Goal: Navigation & Orientation: Find specific page/section

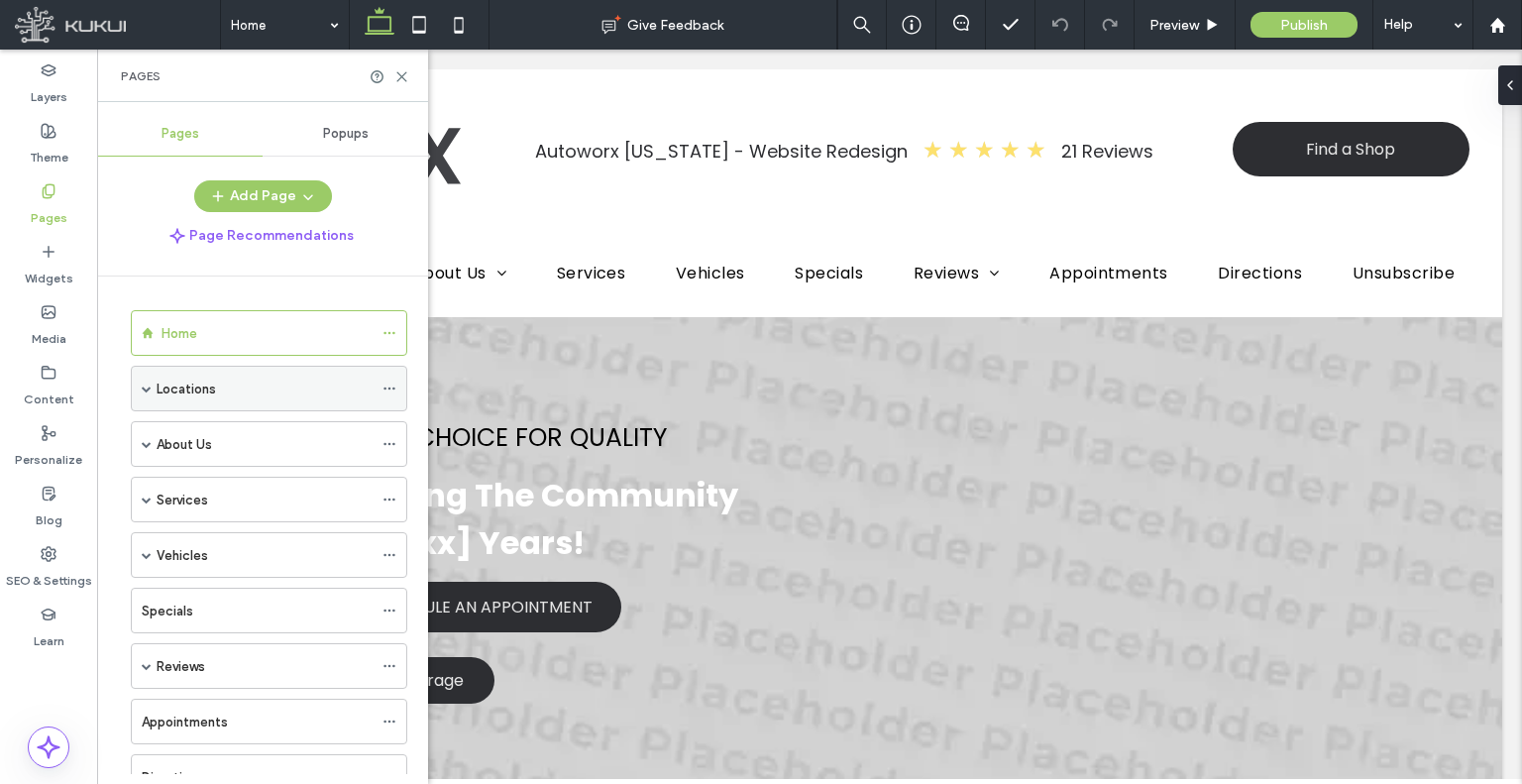
click at [145, 384] on span at bounding box center [147, 389] width 10 height 10
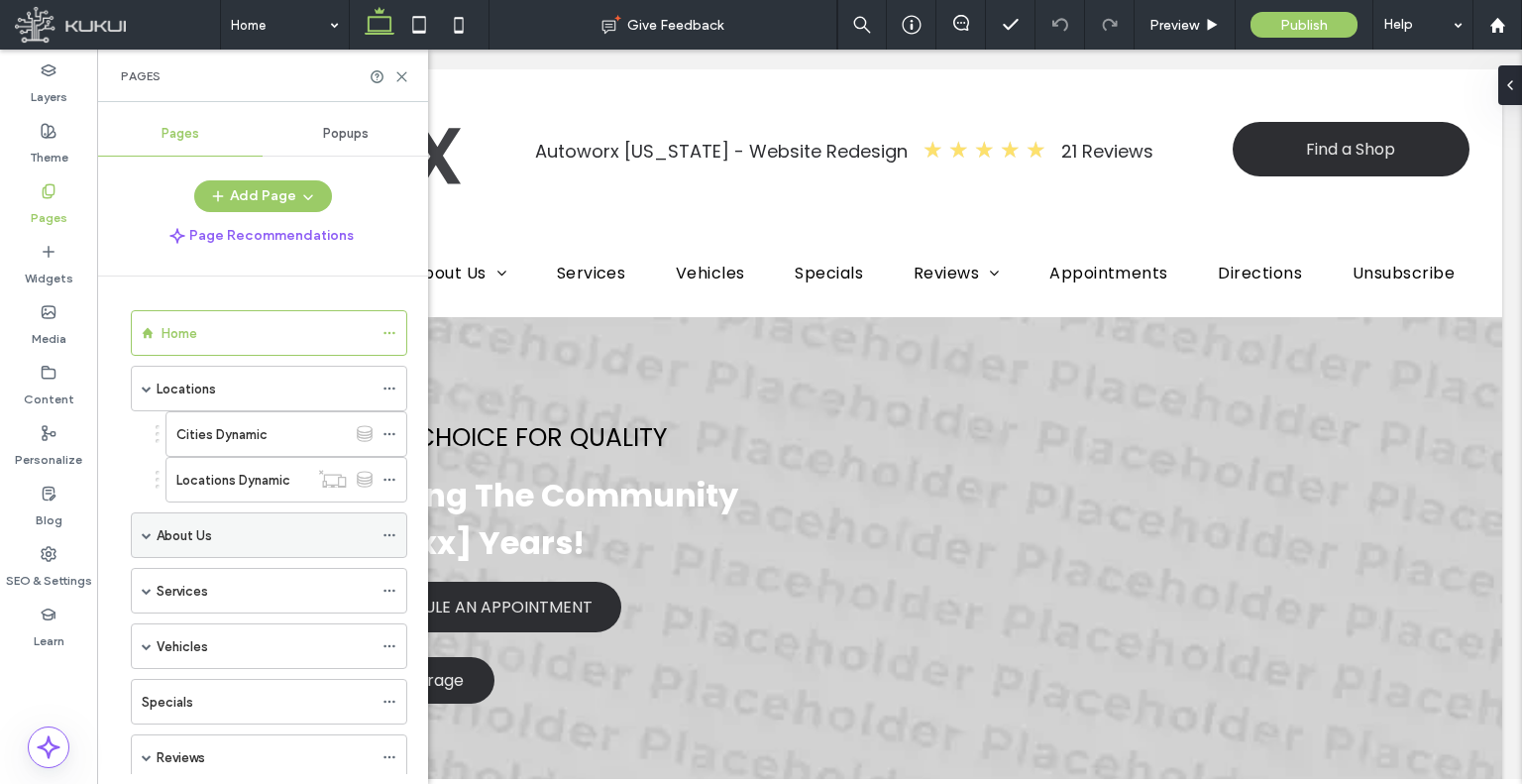
click at [147, 530] on span at bounding box center [147, 535] width 10 height 10
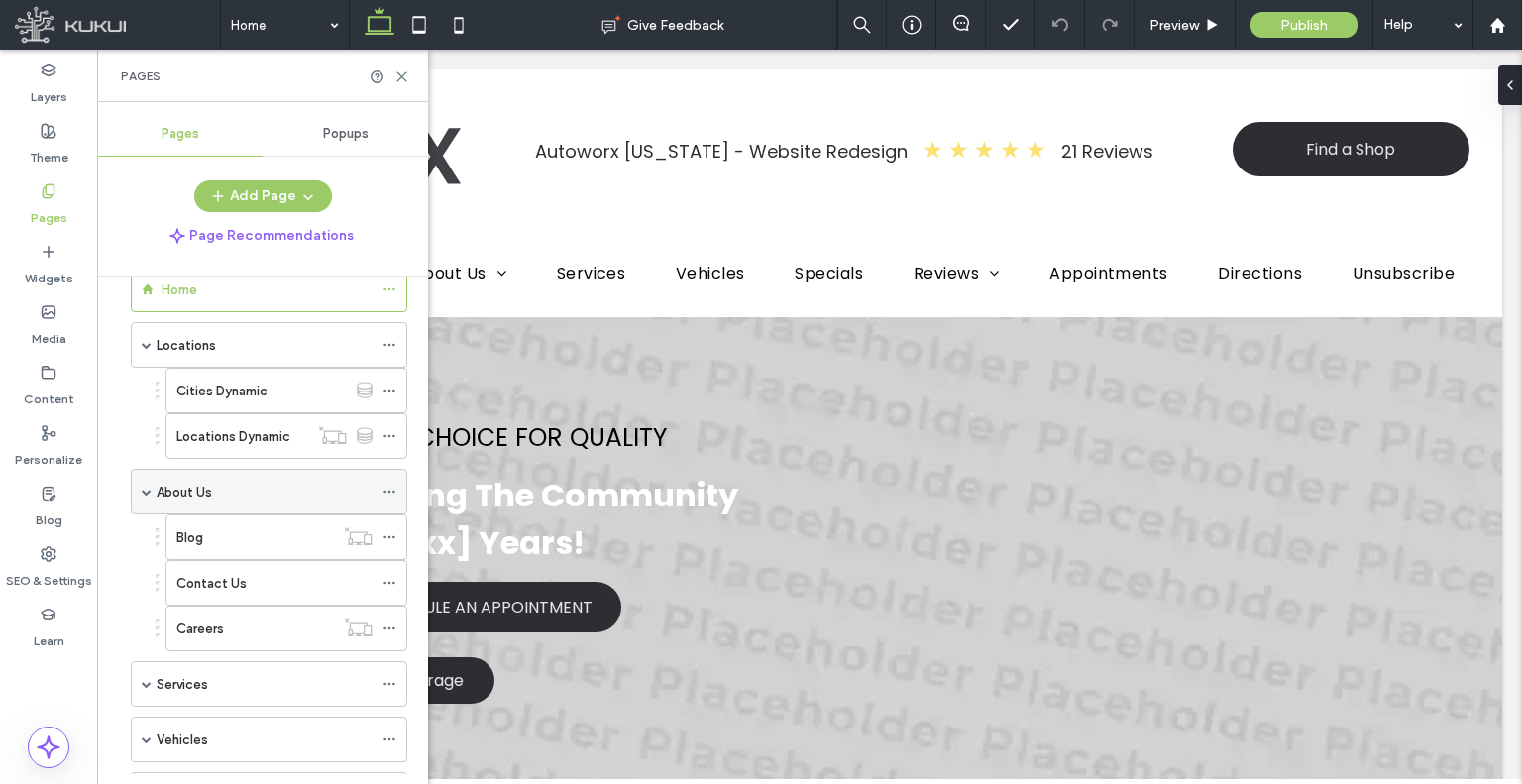
scroll to position [10, 0]
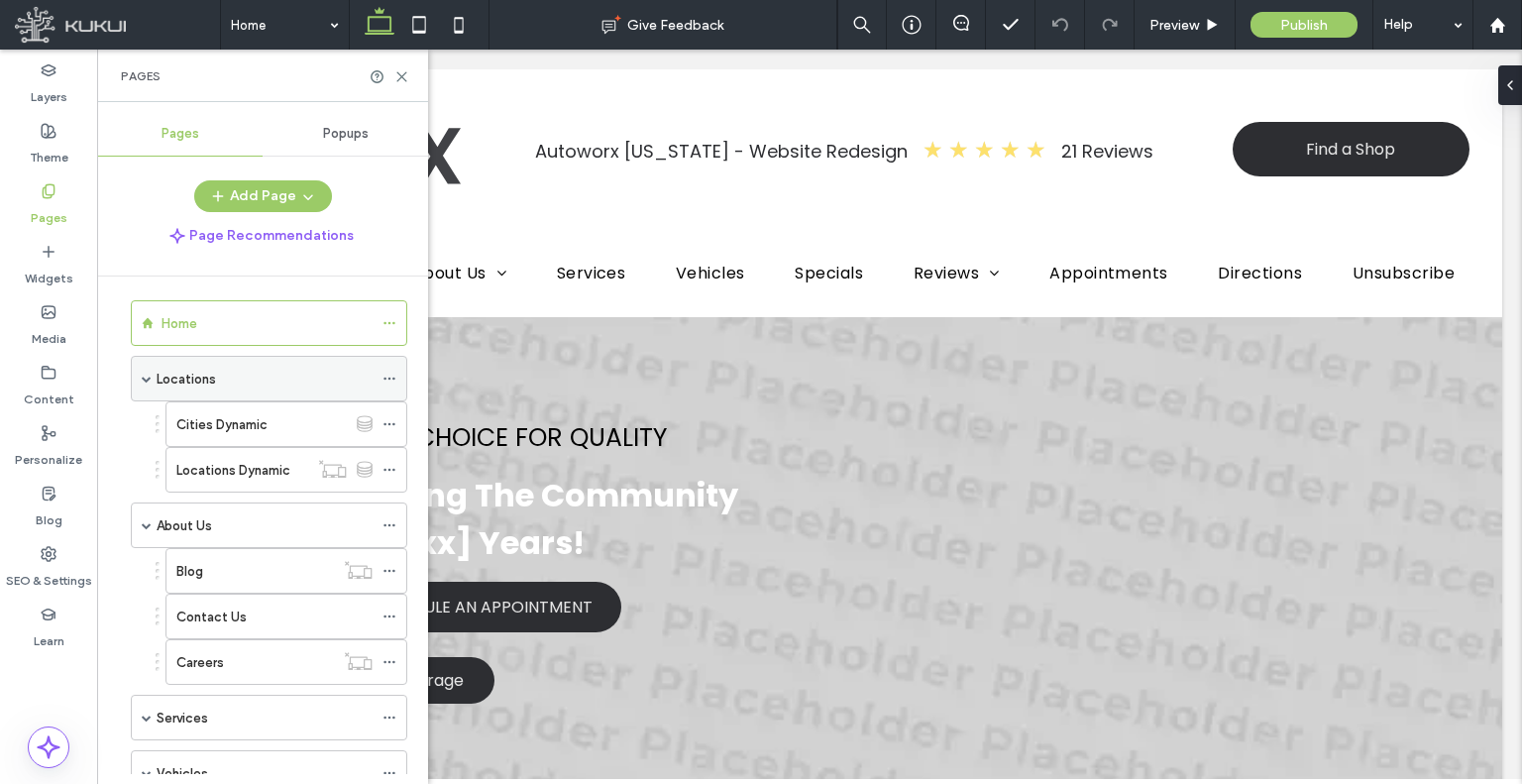
click at [209, 372] on label "Locations" at bounding box center [186, 379] width 59 height 35
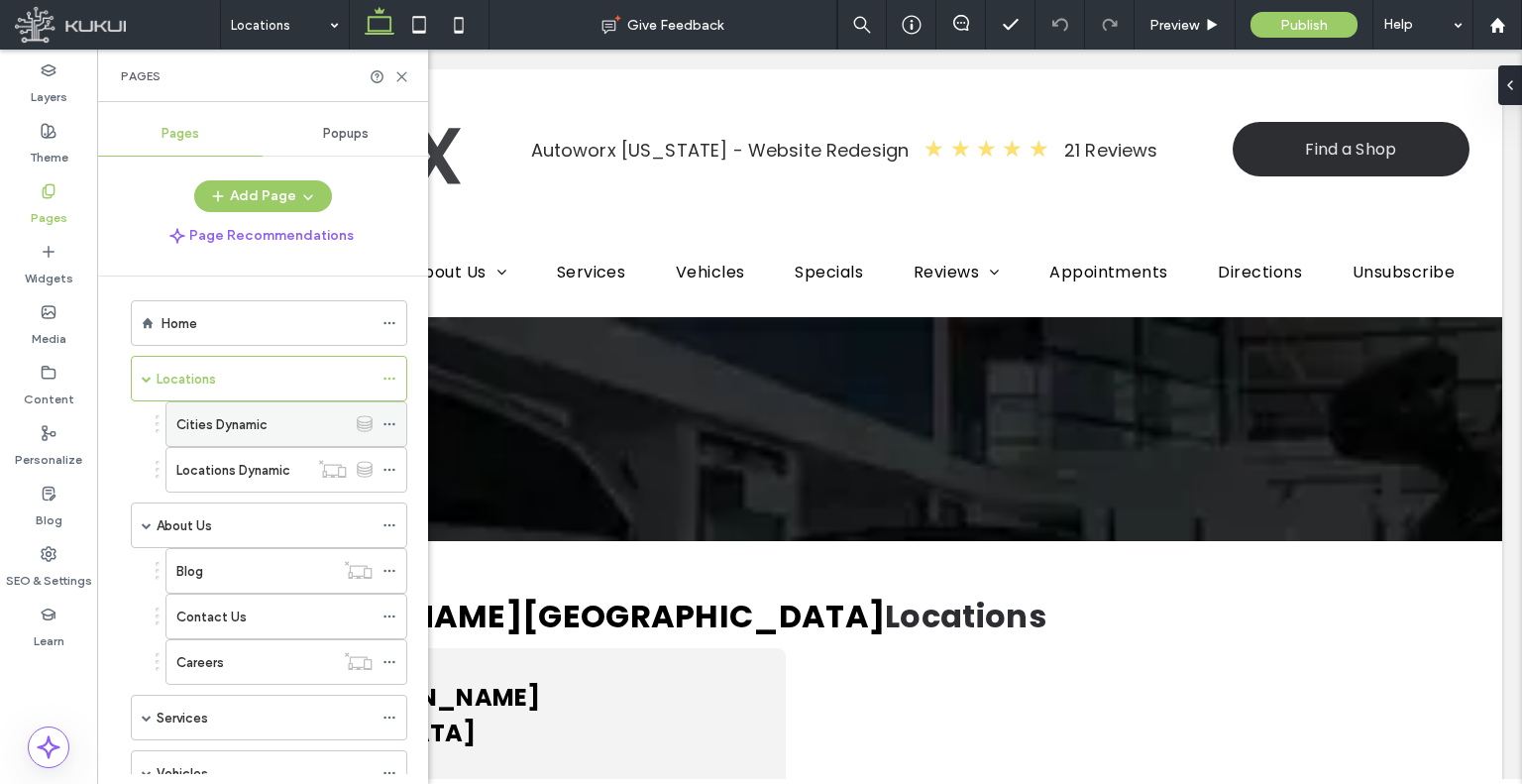
click at [250, 416] on label "Cities Dynamic" at bounding box center [221, 424] width 91 height 35
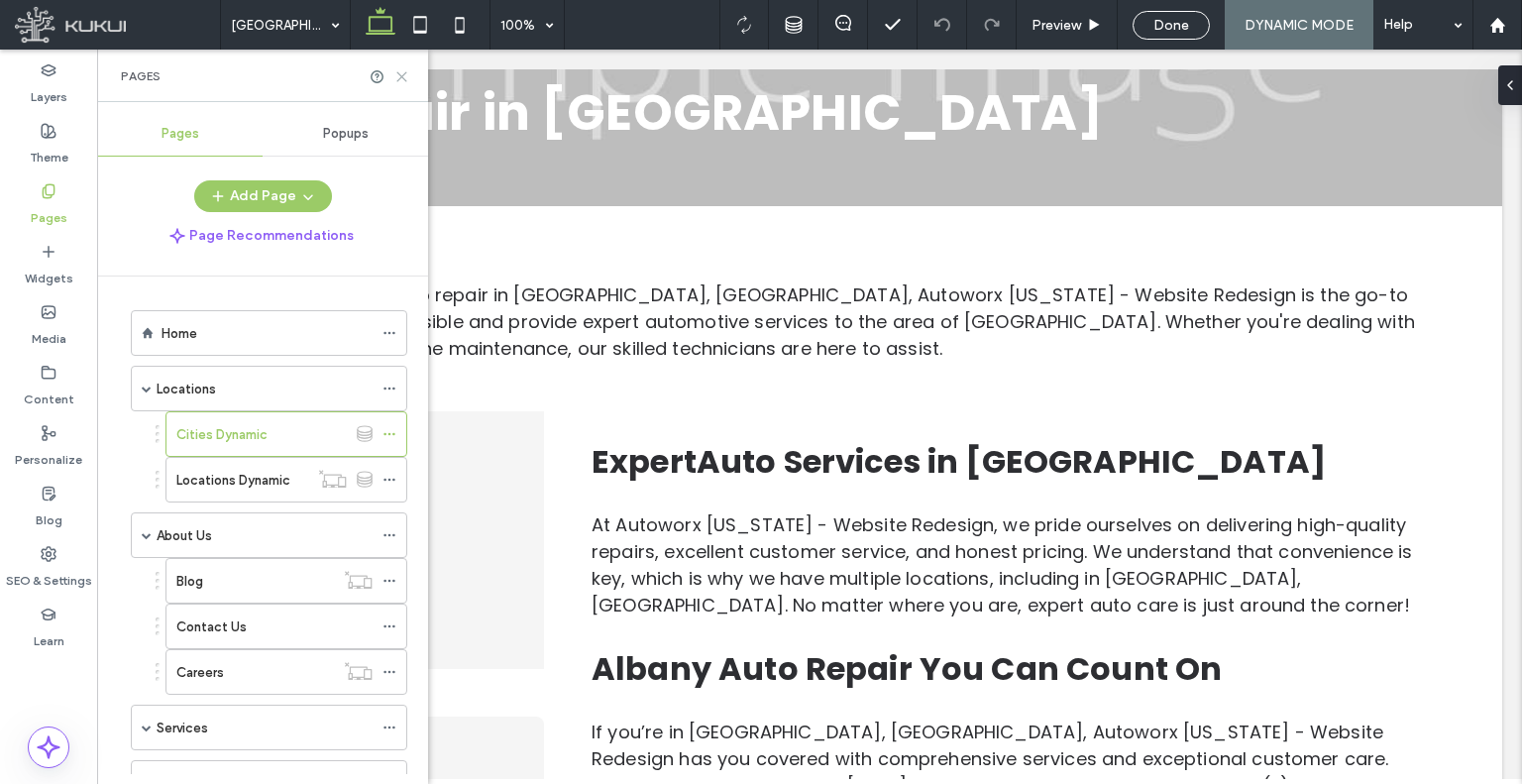
drag, startPoint x: 402, startPoint y: 74, endPoint x: 302, endPoint y: 52, distance: 102.7
click at [402, 74] on use at bounding box center [401, 76] width 9 height 9
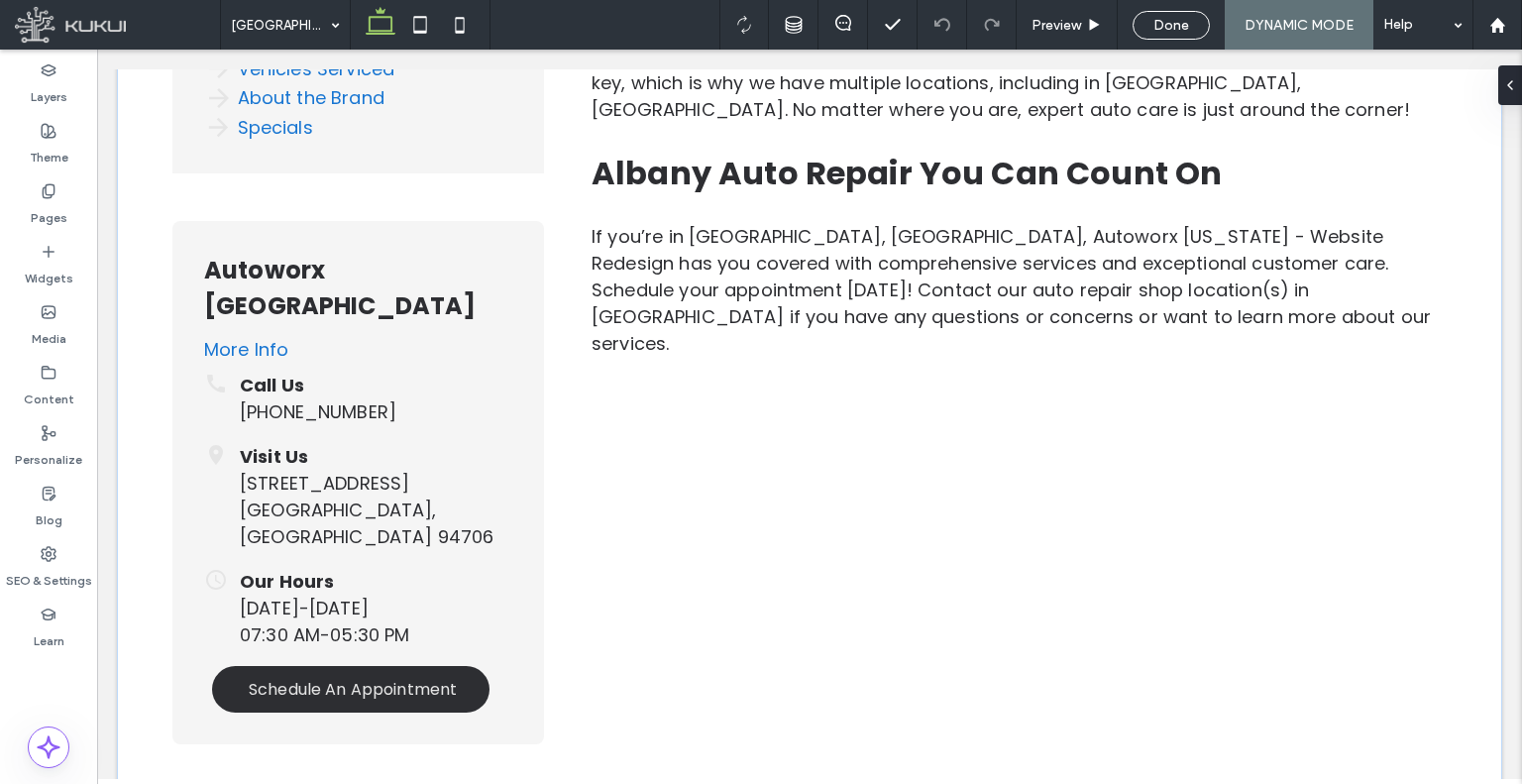
scroll to position [595, 0]
